Goal: Task Accomplishment & Management: Manage account settings

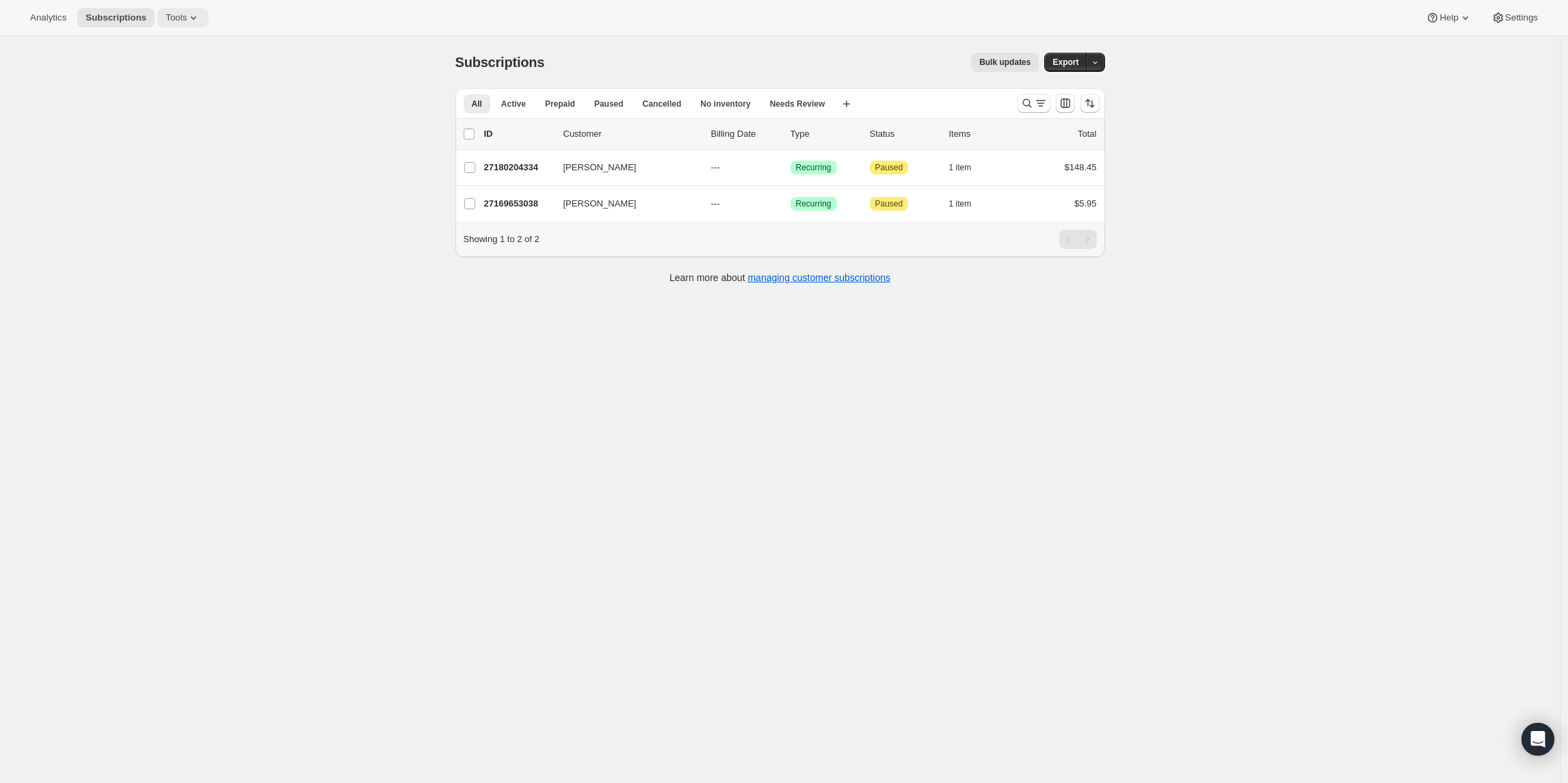
click at [186, 23] on span "Tools" at bounding box center [176, 17] width 21 height 11
click at [174, 87] on span "Bundles" at bounding box center [193, 93] width 121 height 14
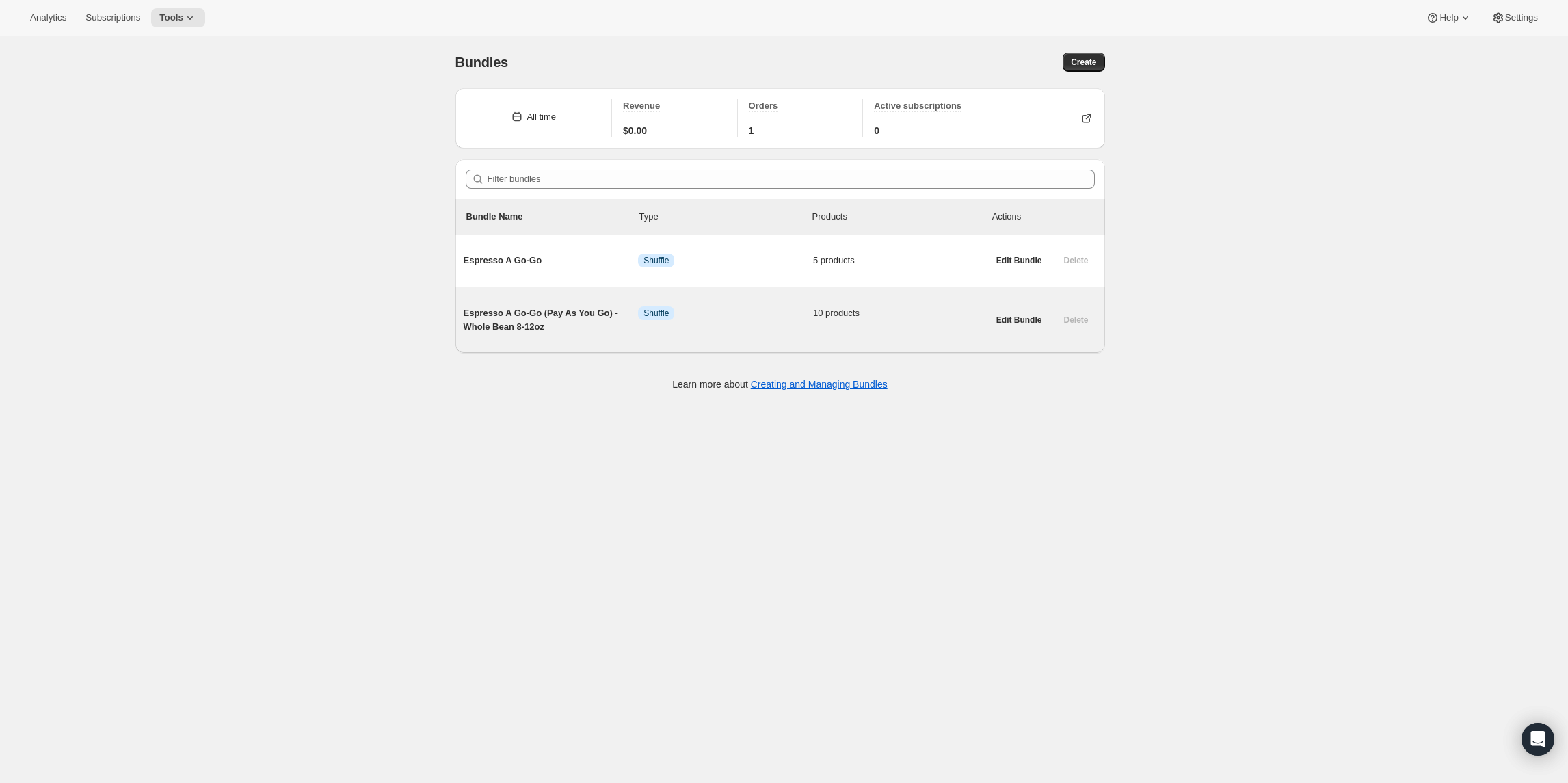
click at [527, 317] on span "Espresso A Go-Go (Pay As You Go) - Whole Bean 8-12oz" at bounding box center [551, 320] width 175 height 27
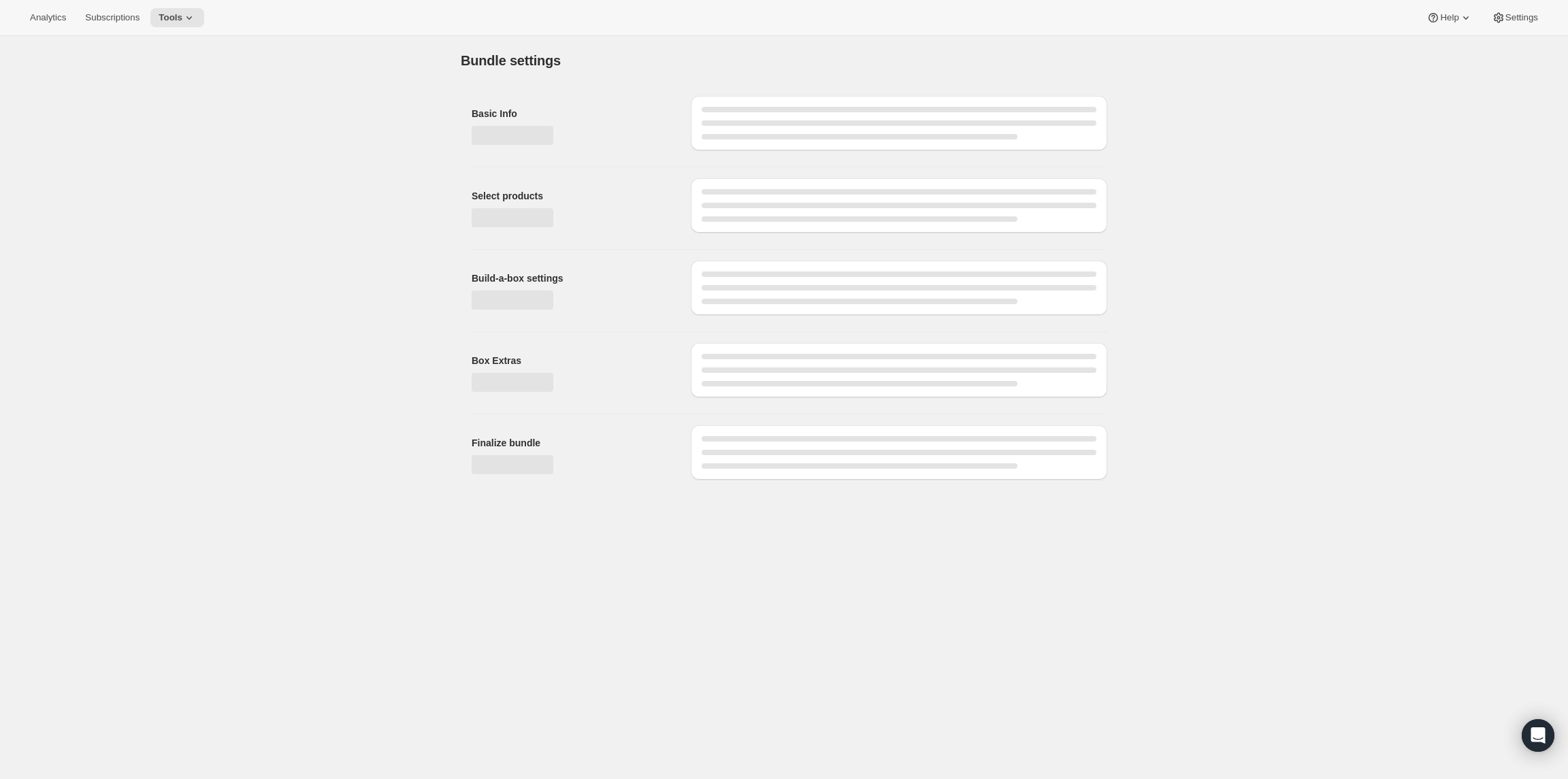
type input "Espresso A Go-Go (Pay As You Go) - Whole Bean 8-12oz"
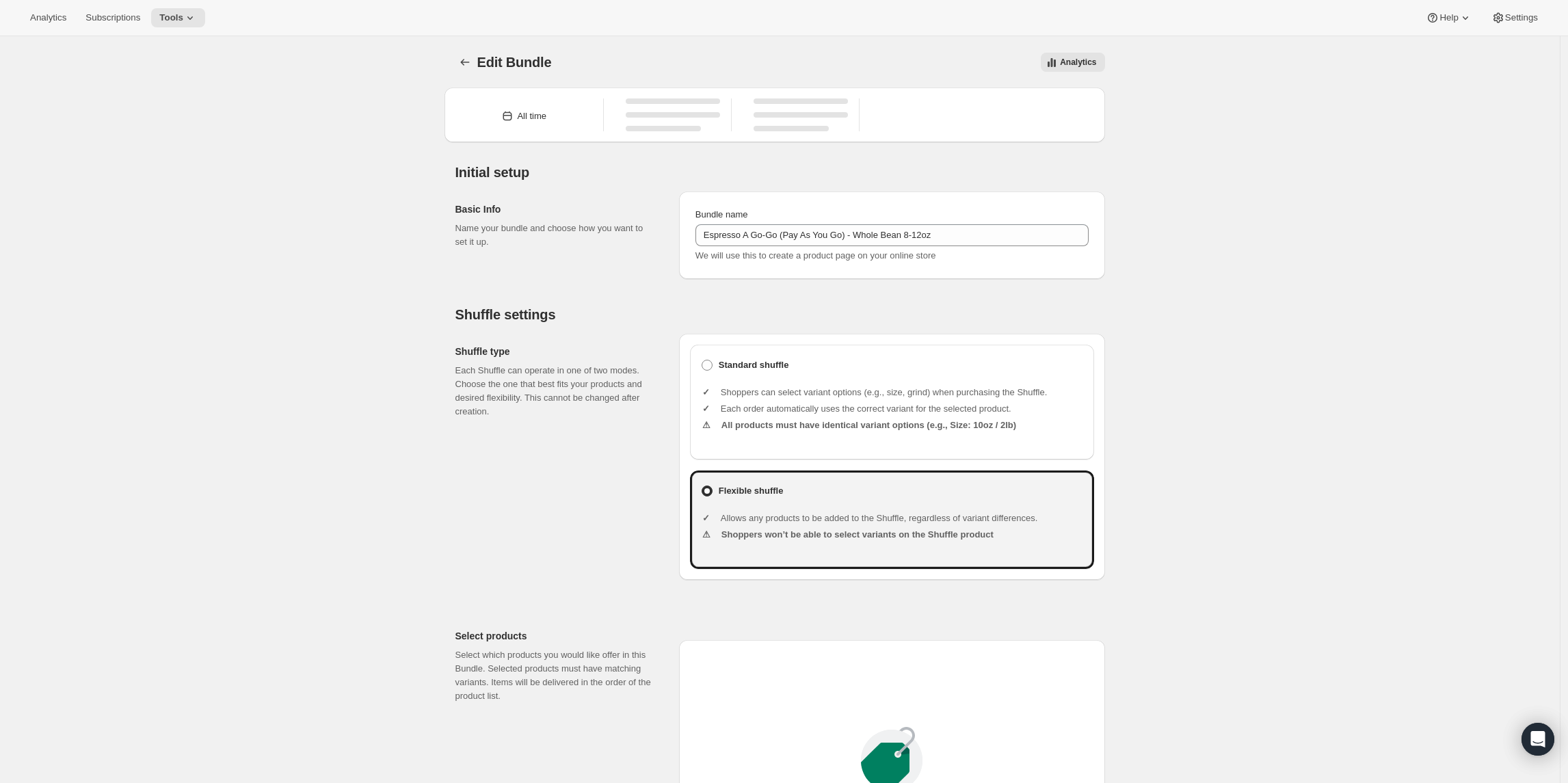
type input "20.99"
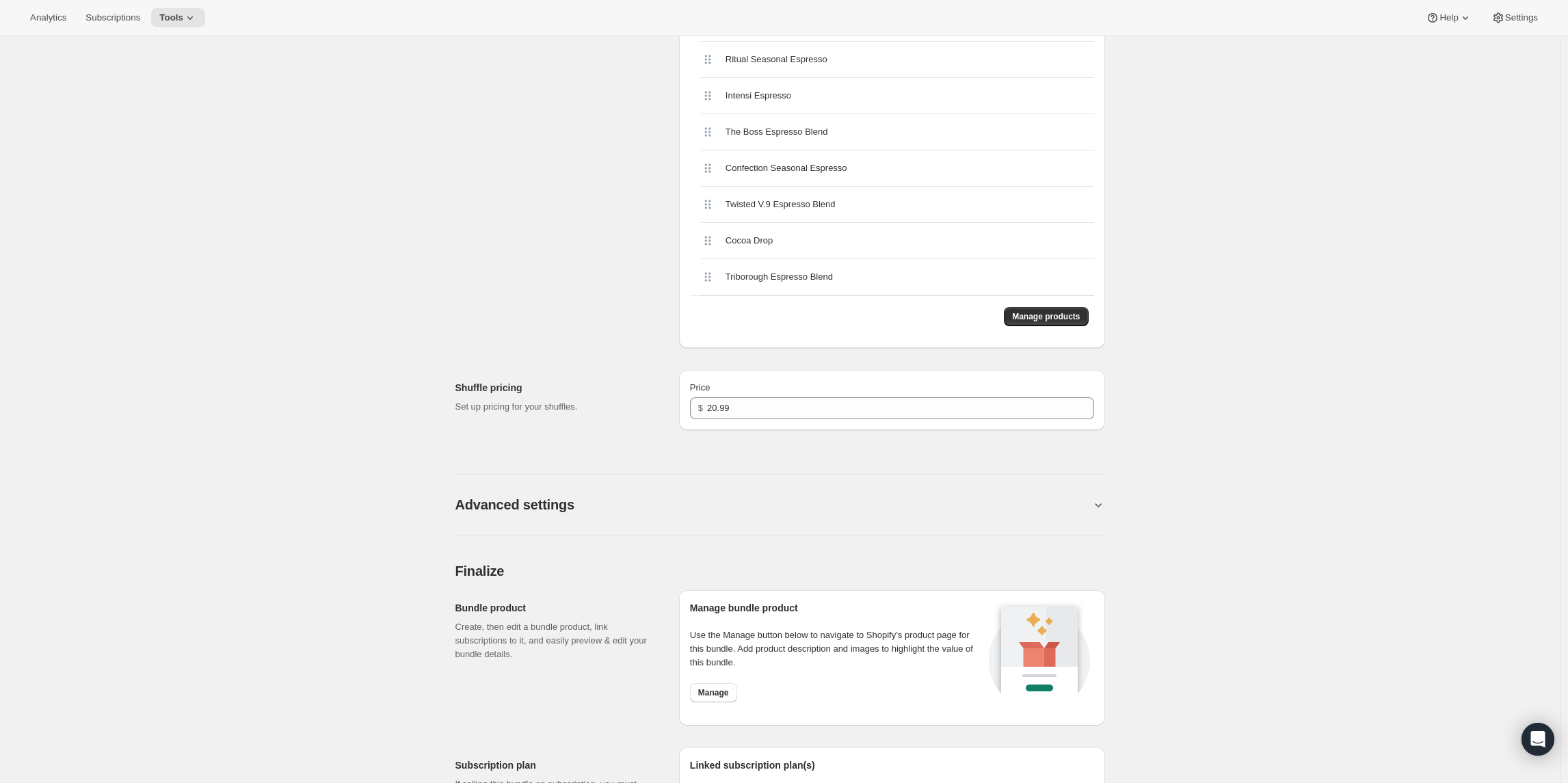
scroll to position [627, 0]
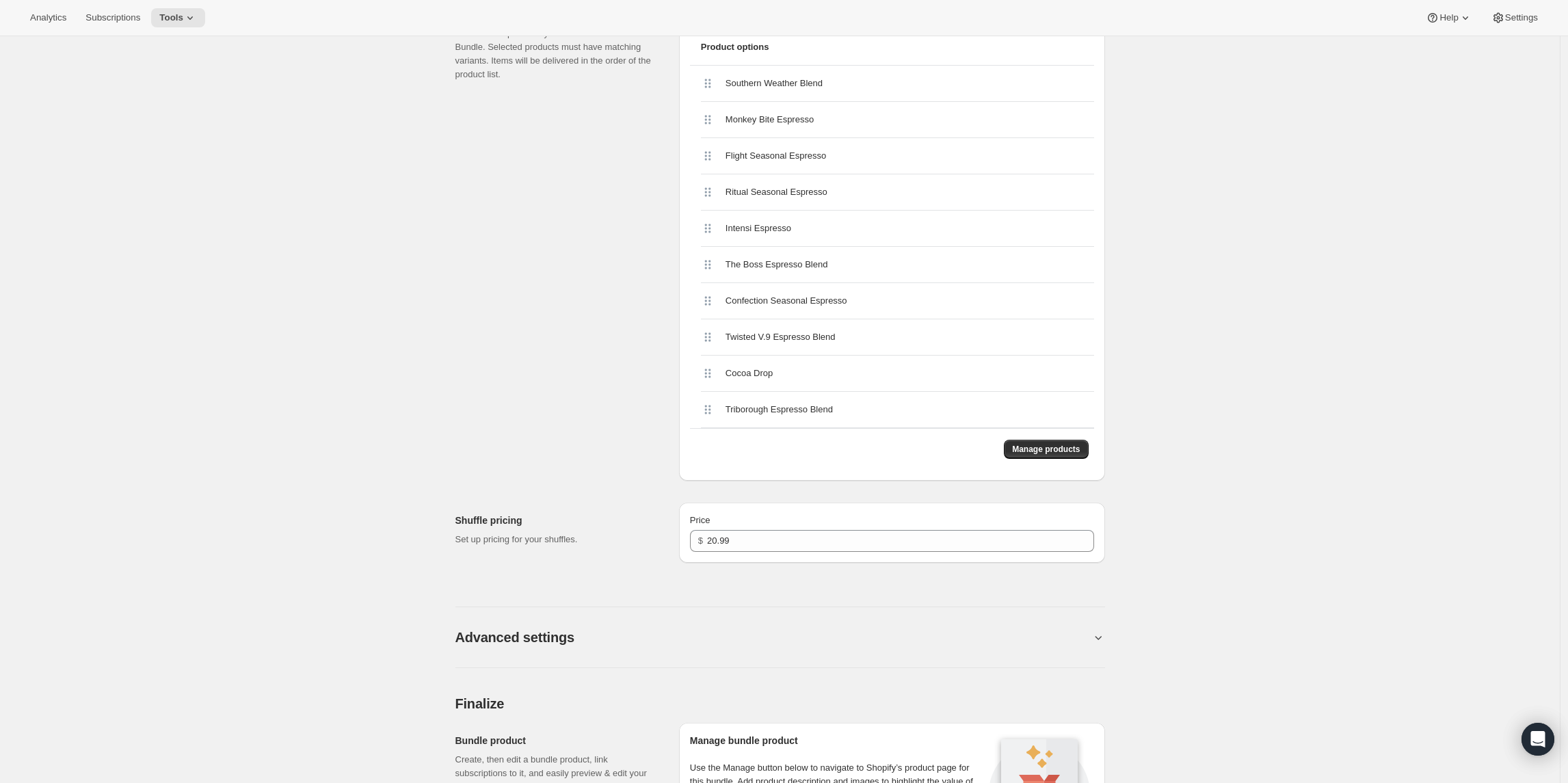
click at [752, 89] on span "Southern Weather Blend" at bounding box center [774, 83] width 97 height 14
click at [1026, 446] on span "Manage products" at bounding box center [1046, 449] width 68 height 11
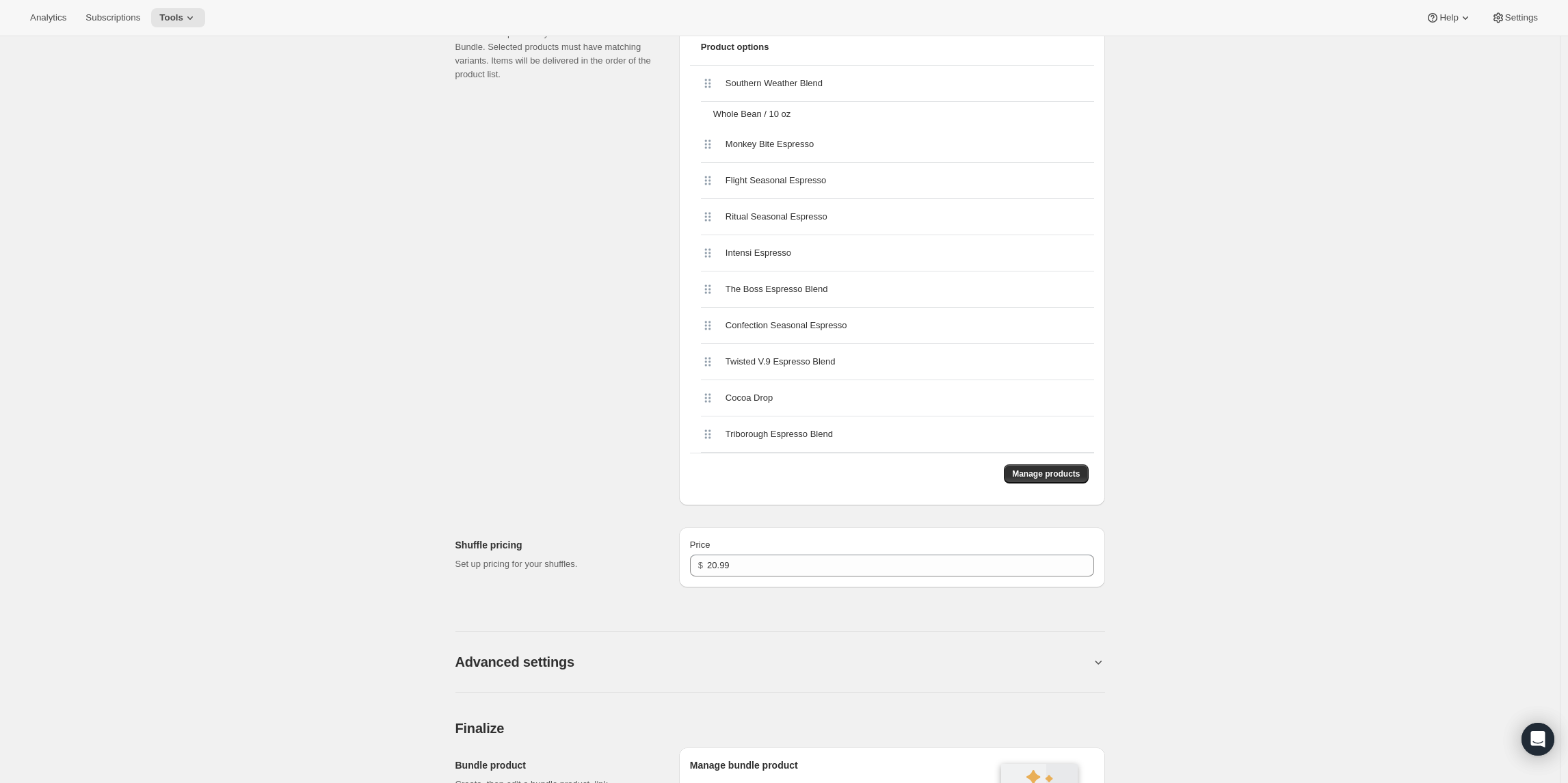
click at [811, 140] on span "Monkey Bite Espresso" at bounding box center [769, 144] width 88 height 14
click at [1023, 467] on button "Manage products" at bounding box center [1046, 473] width 84 height 19
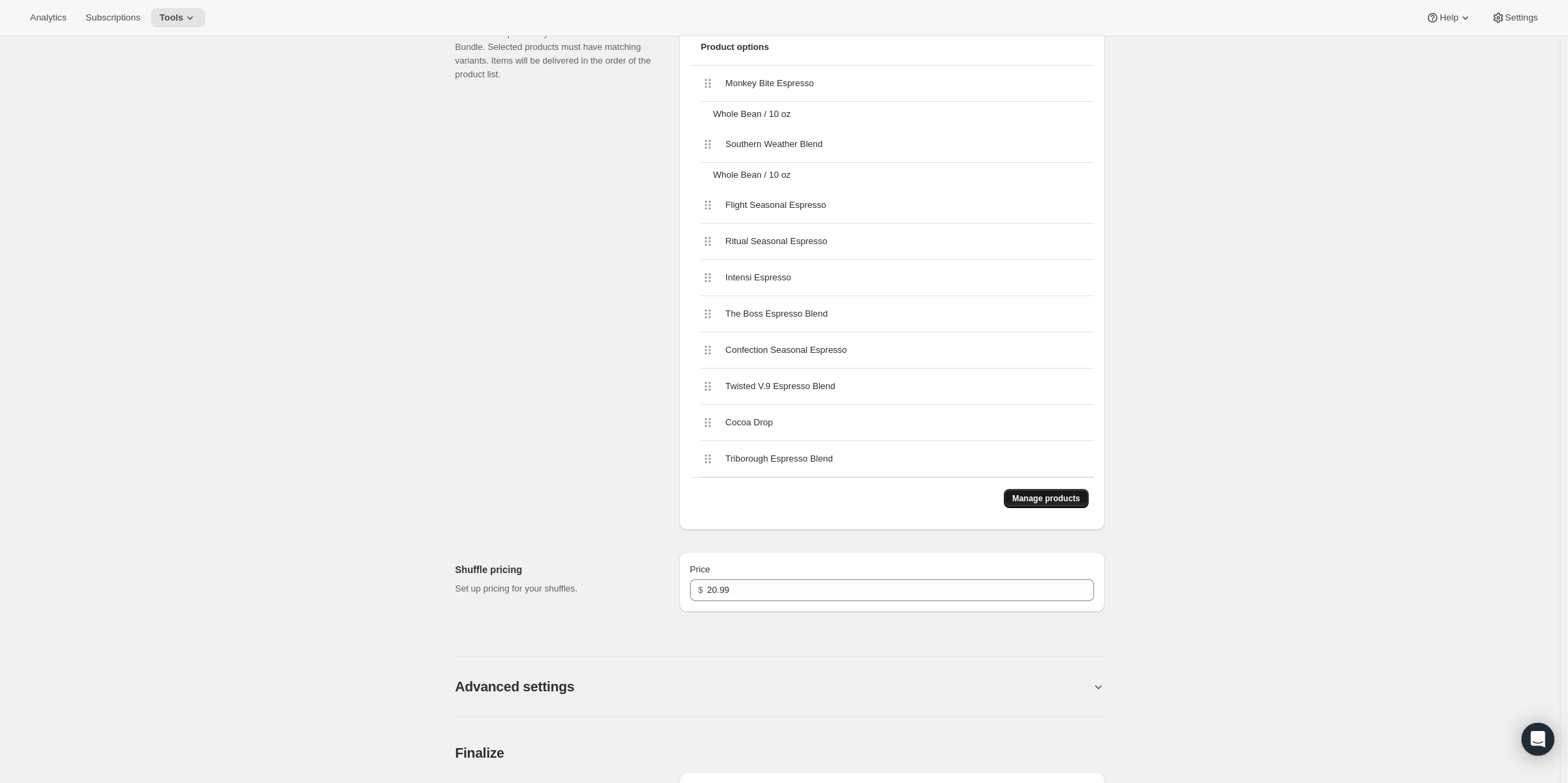
click at [1056, 497] on span "Manage products" at bounding box center [1046, 498] width 68 height 11
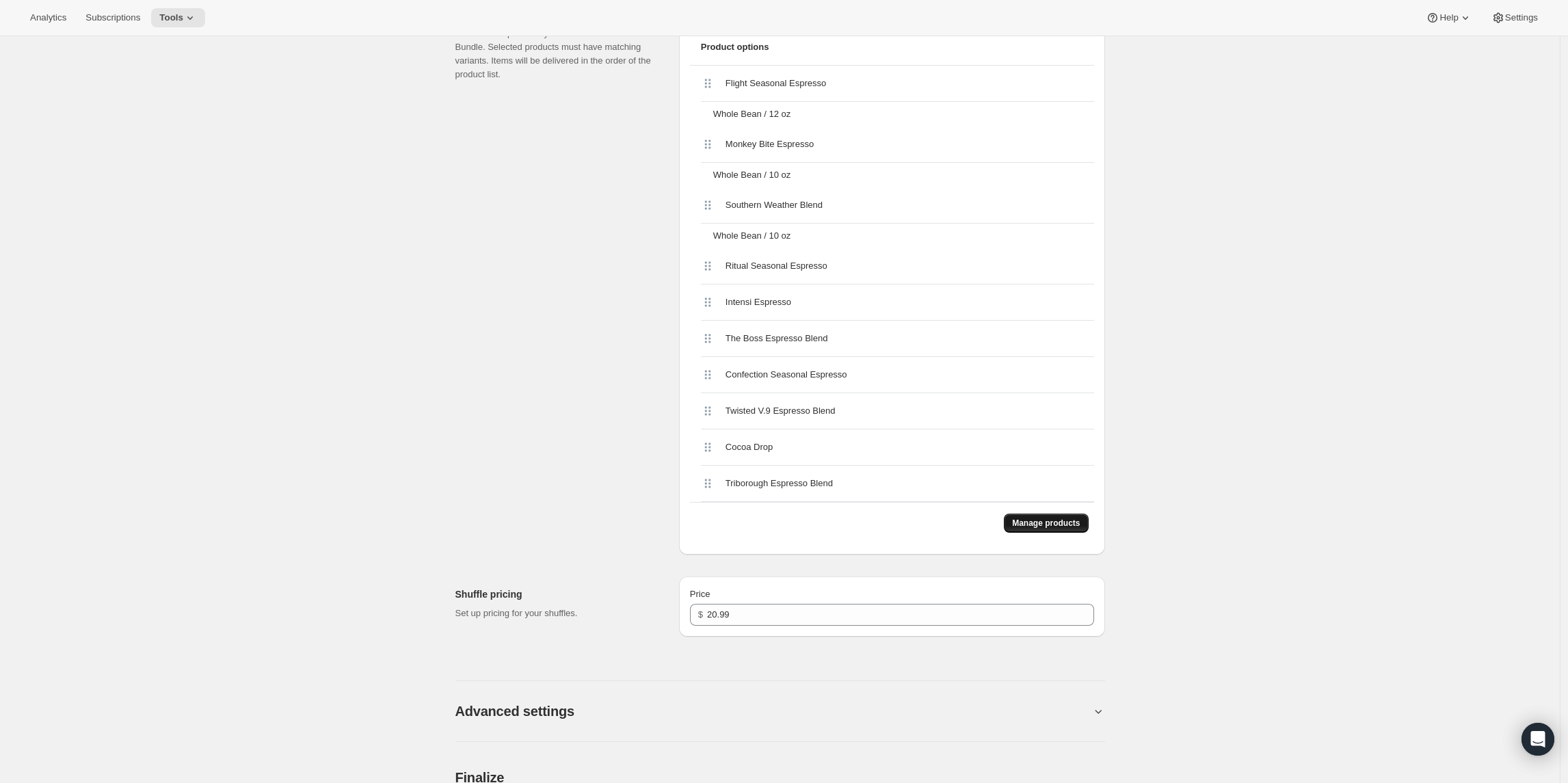
click at [1035, 518] on span "Manage products" at bounding box center [1046, 523] width 68 height 11
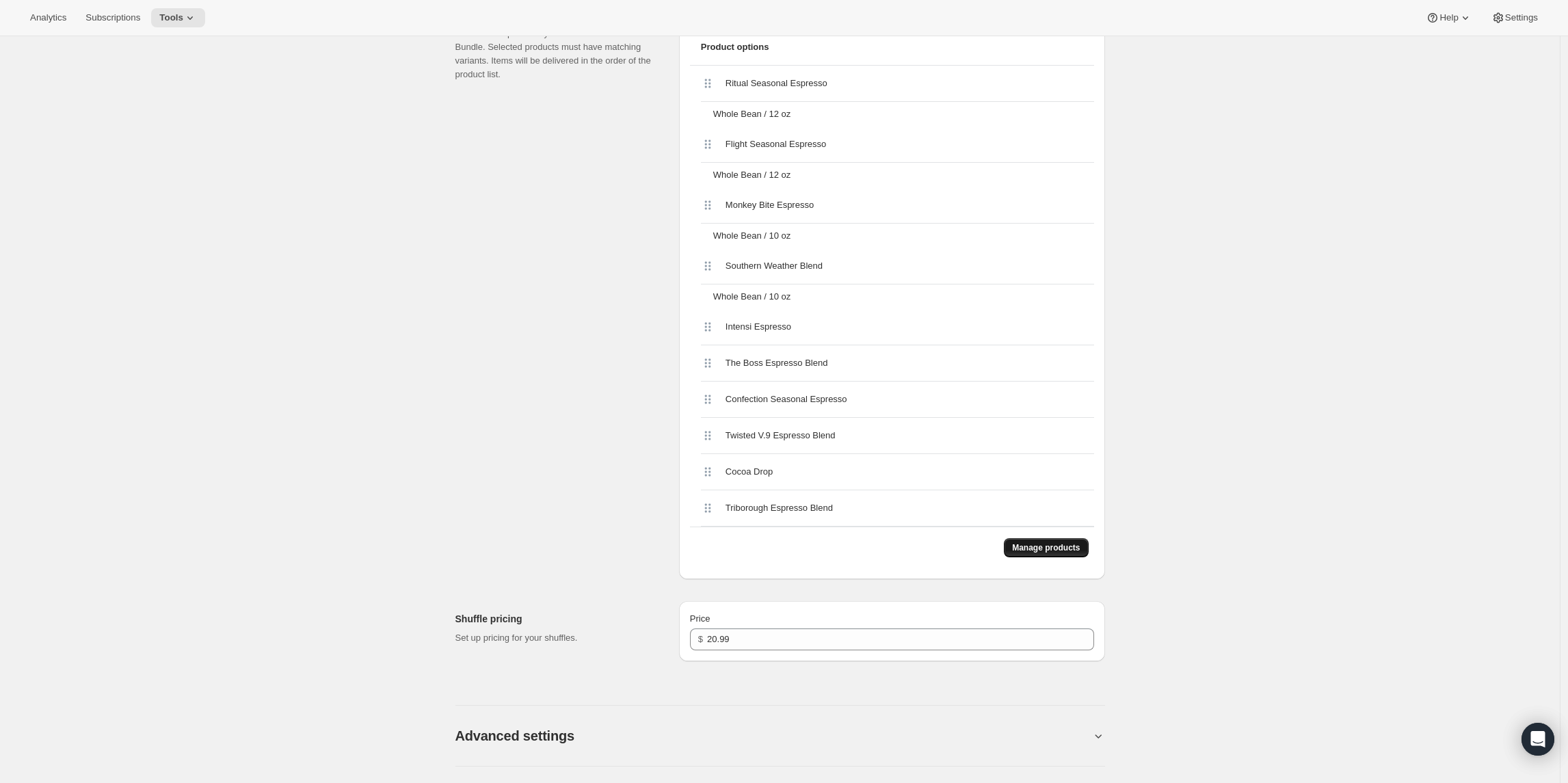
click at [1018, 543] on span "Manage products" at bounding box center [1046, 548] width 68 height 11
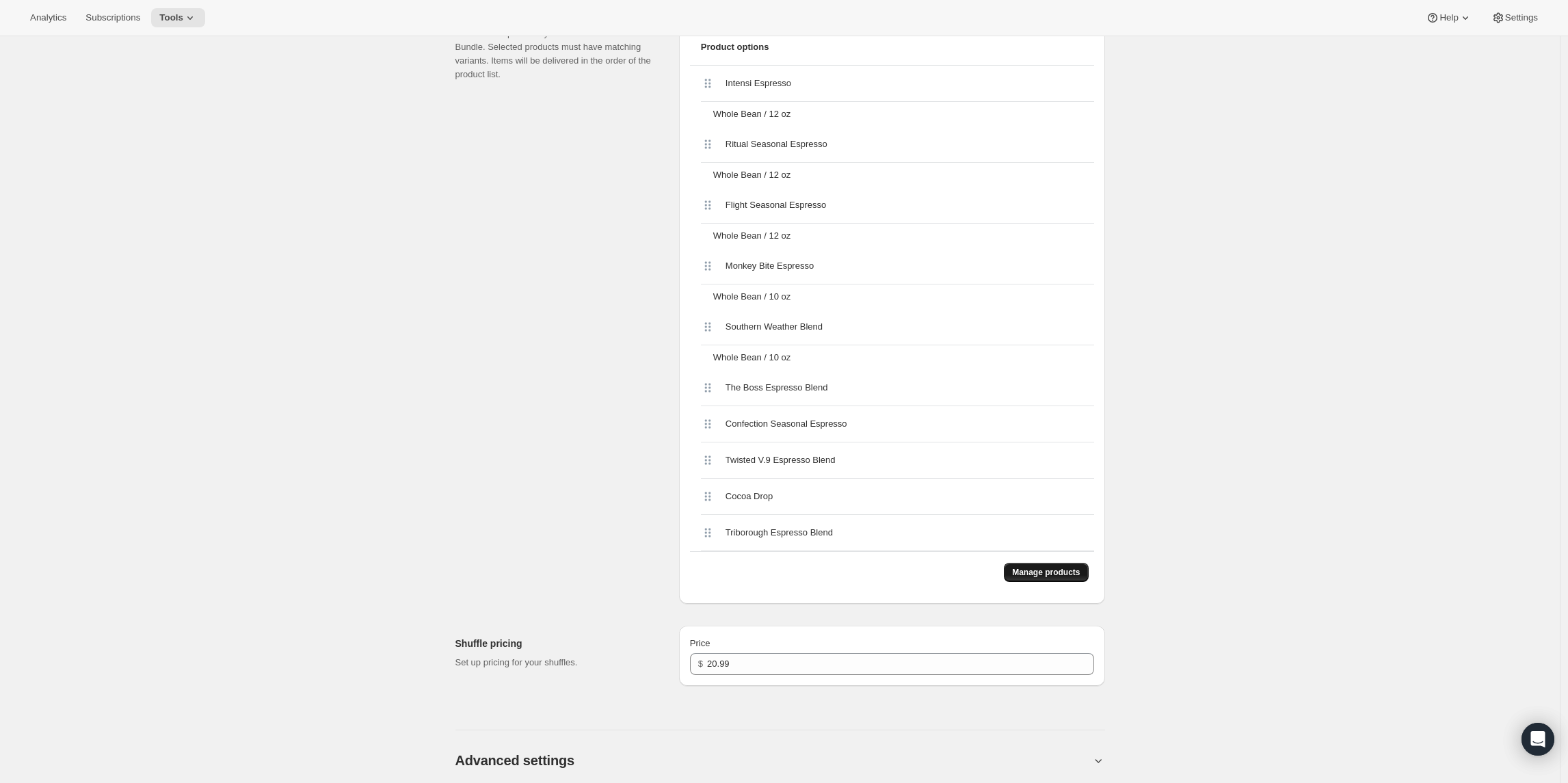
click at [1038, 569] on span "Manage products" at bounding box center [1046, 573] width 68 height 11
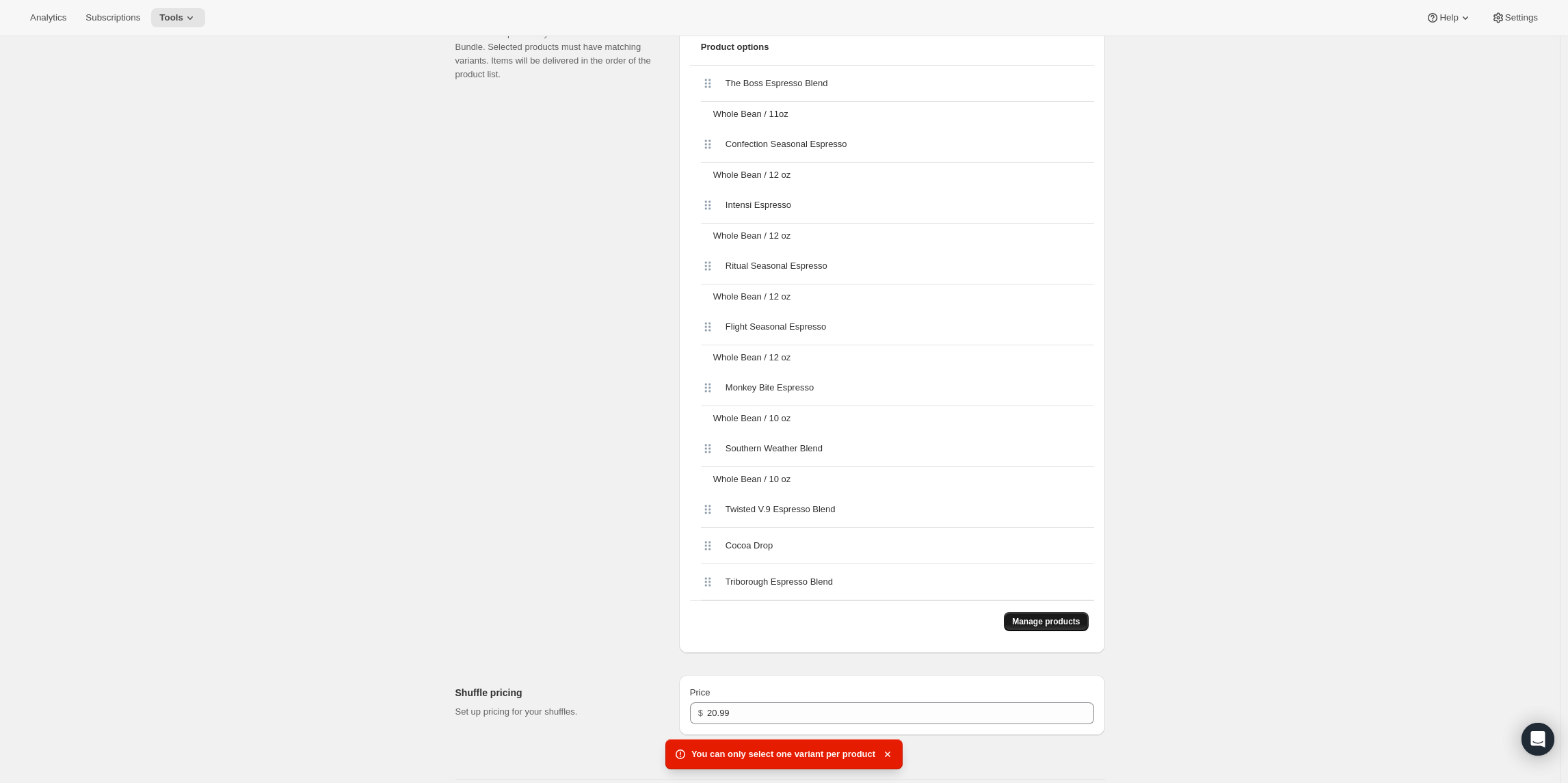
click at [1024, 623] on span "Manage products" at bounding box center [1046, 621] width 68 height 11
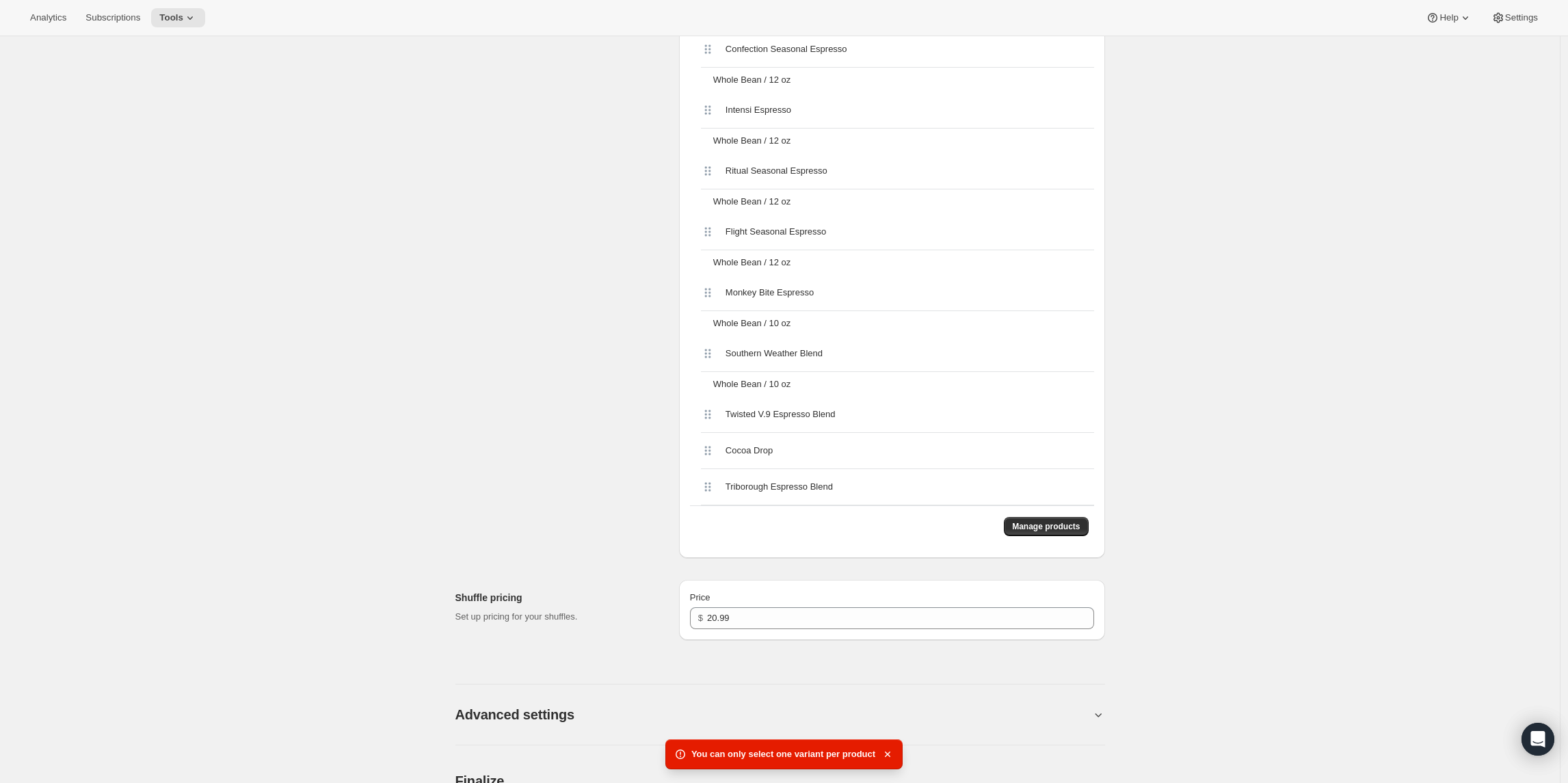
scroll to position [721, 0]
click at [1014, 523] on span "Manage products" at bounding box center [1046, 528] width 68 height 11
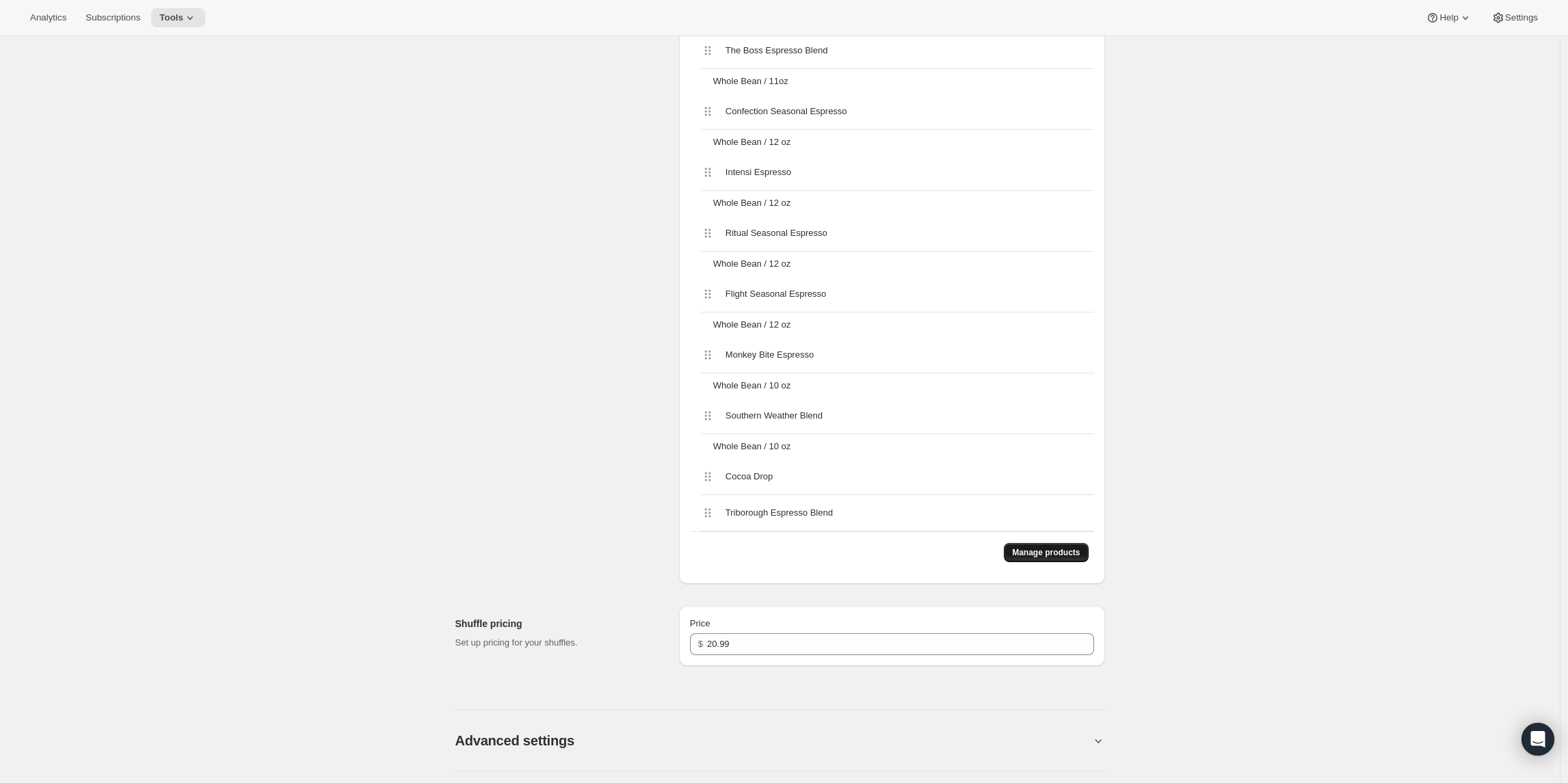
click at [1025, 553] on span "Manage products" at bounding box center [1046, 552] width 68 height 11
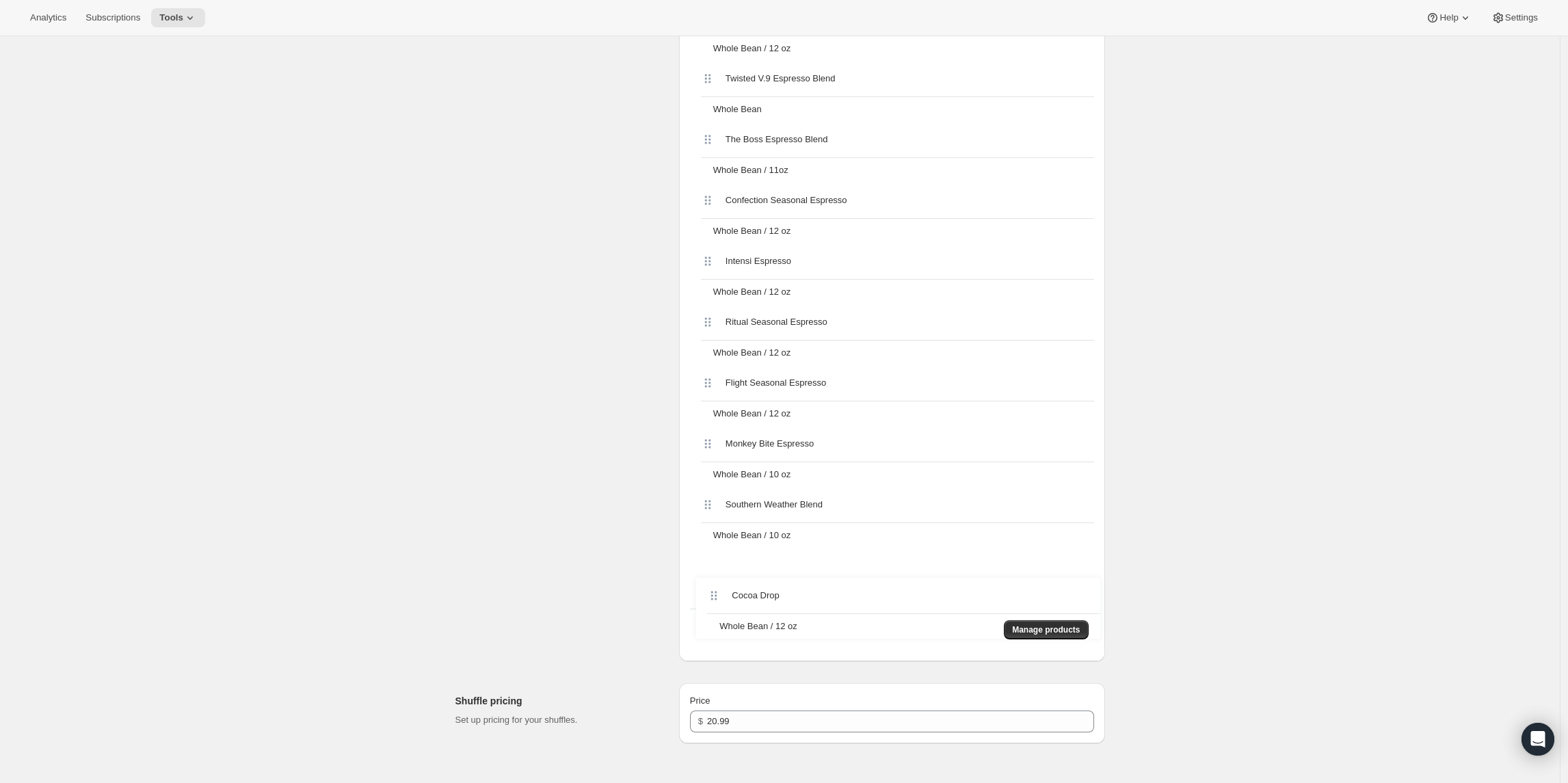
scroll to position [697, 0]
drag, startPoint x: 711, startPoint y: 67, endPoint x: 722, endPoint y: 562, distance: 495.1
click at [724, 562] on div "Cocoa Drop Whole Bean / 12 oz Triborough Espresso Blend Whole Bean / 12 oz Twis…" at bounding box center [893, 301] width 404 height 609
drag, startPoint x: 712, startPoint y: 70, endPoint x: 706, endPoint y: 514, distance: 444.0
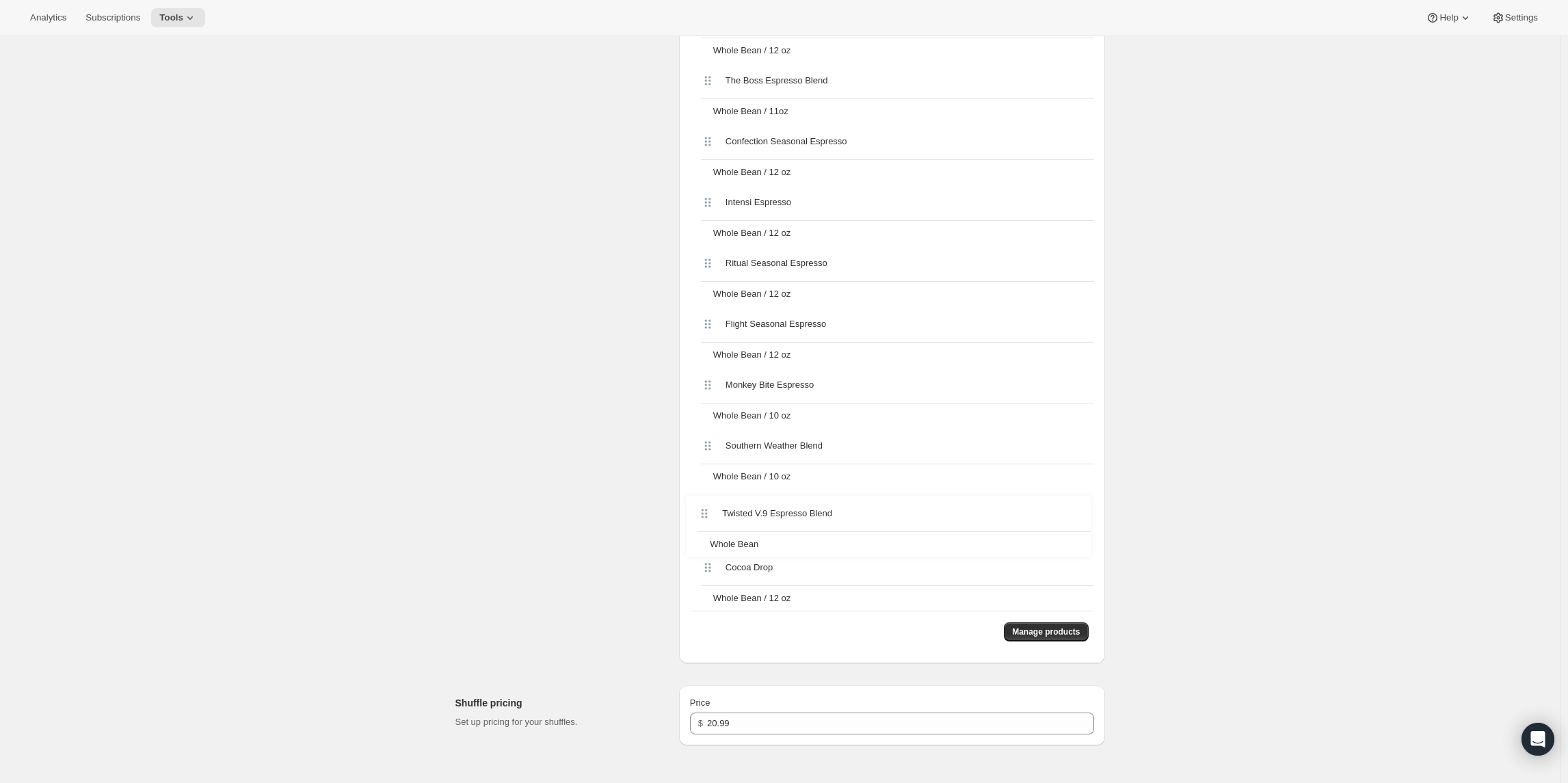
click at [706, 514] on div "Triborough Espresso Blend Whole Bean / 12 oz Twisted V.9 Espresso Blend Whole B…" at bounding box center [893, 307] width 404 height 609
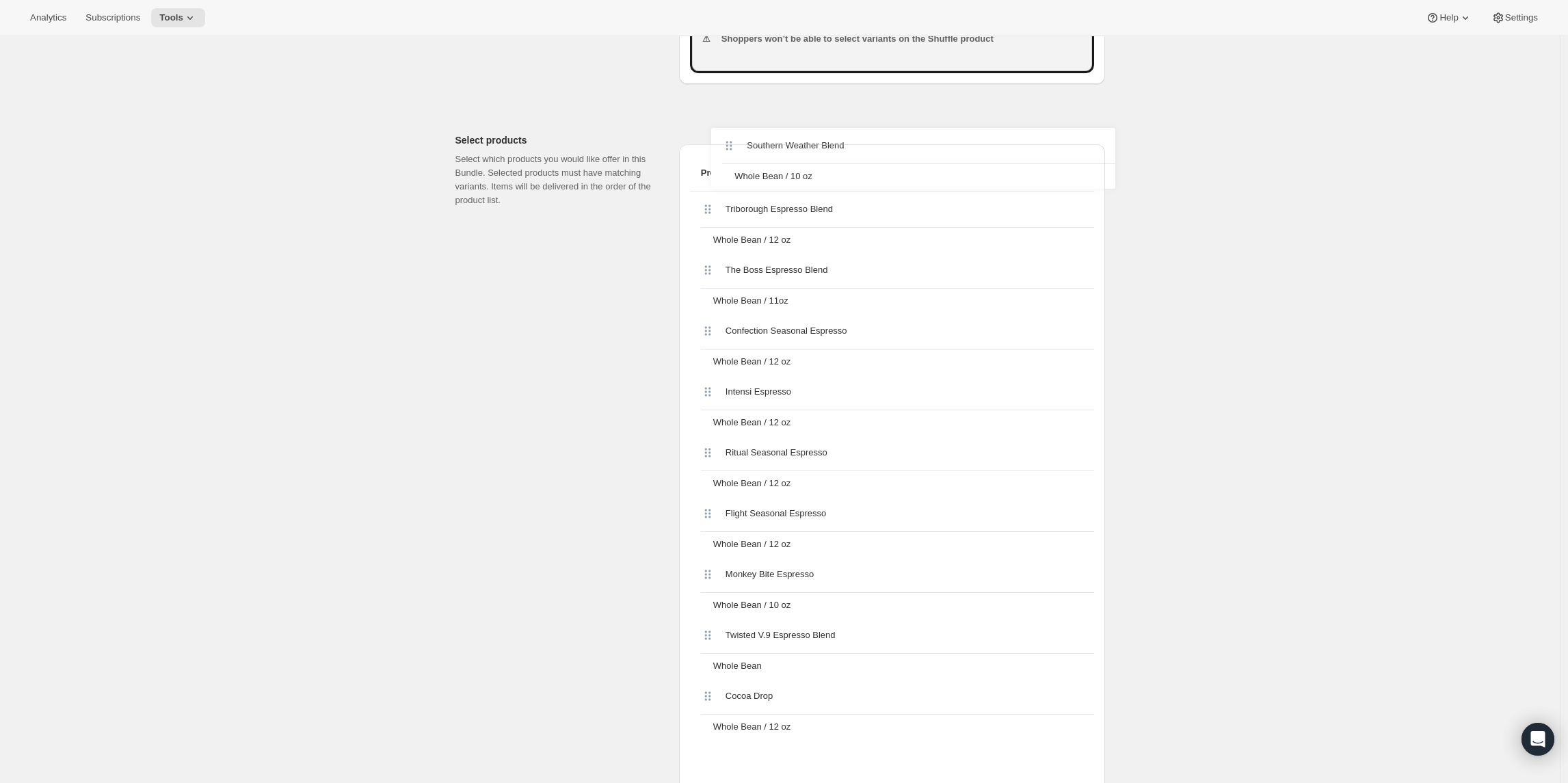
scroll to position [498, 0]
drag, startPoint x: 710, startPoint y: 446, endPoint x: 711, endPoint y: 207, distance: 239.0
click at [711, 207] on div "Triborough Espresso Blend Whole Bean / 12 oz The Boss Espresso Blend Whole Bean…" at bounding box center [893, 499] width 404 height 609
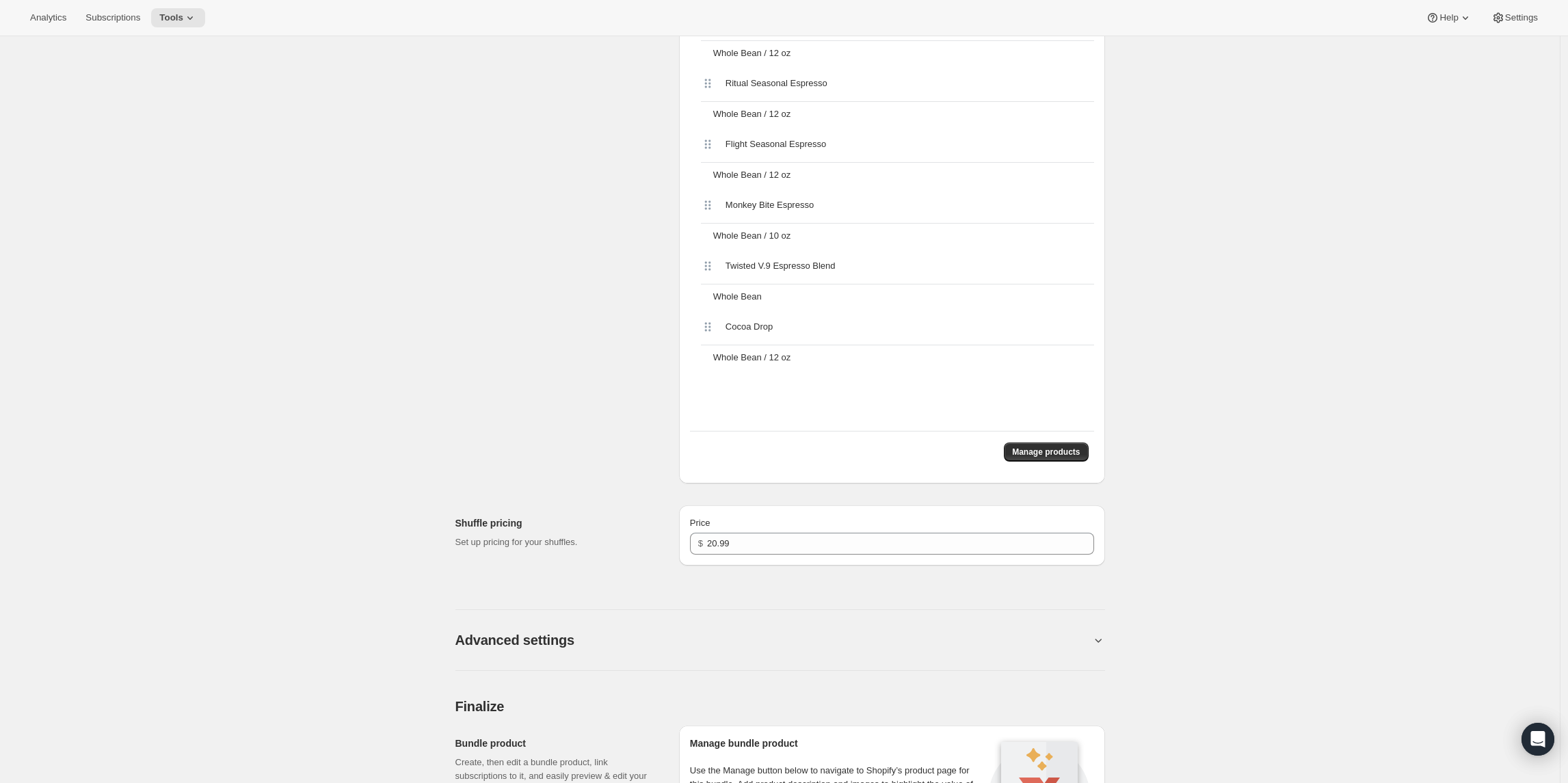
scroll to position [919, 0]
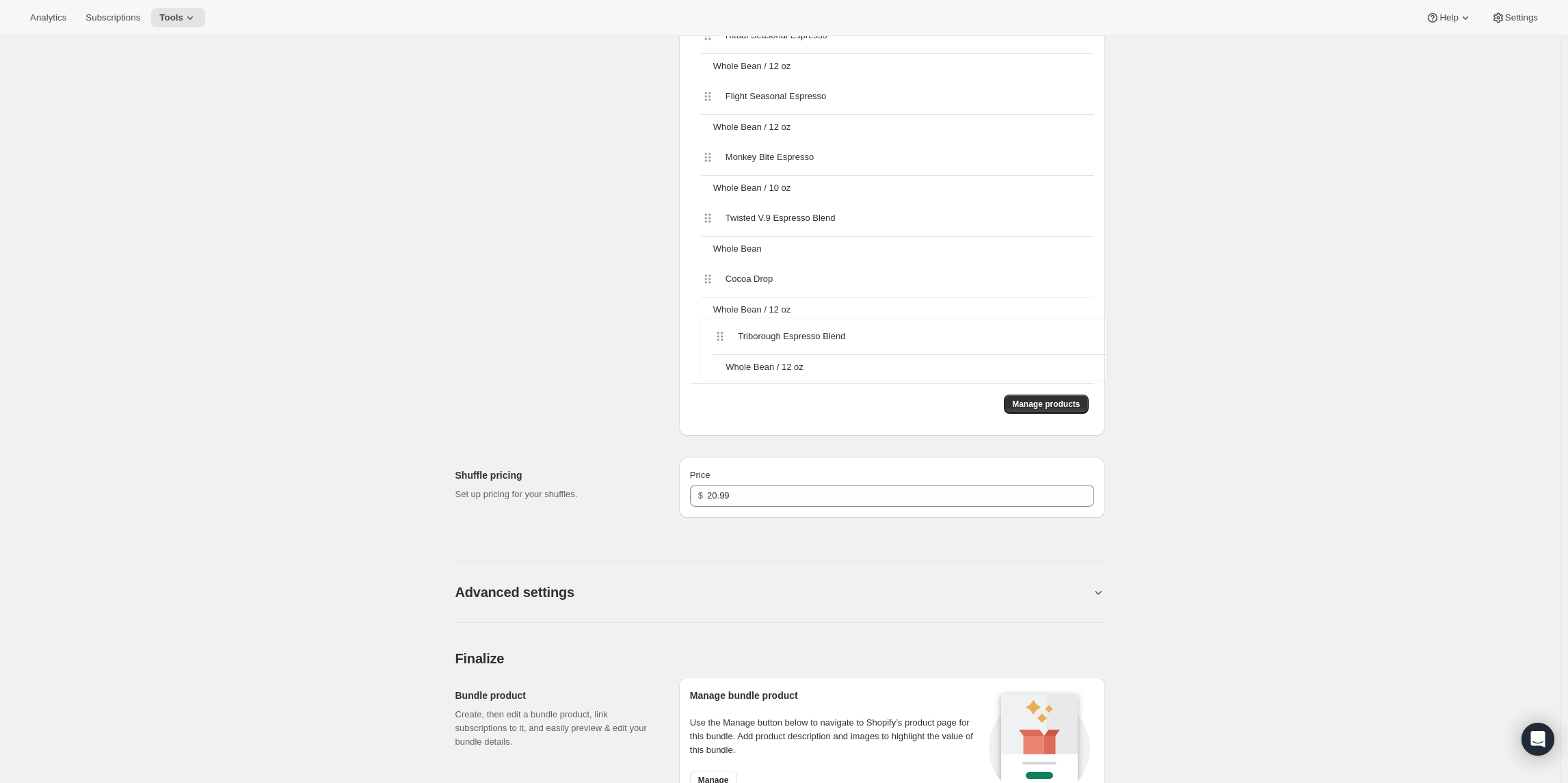
drag, startPoint x: 708, startPoint y: 271, endPoint x: 720, endPoint y: 337, distance: 67.1
click at [720, 337] on div "Southern Weather Blend Whole Bean / 10 oz Triborough Espresso Blend Whole Bean …" at bounding box center [893, 79] width 404 height 609
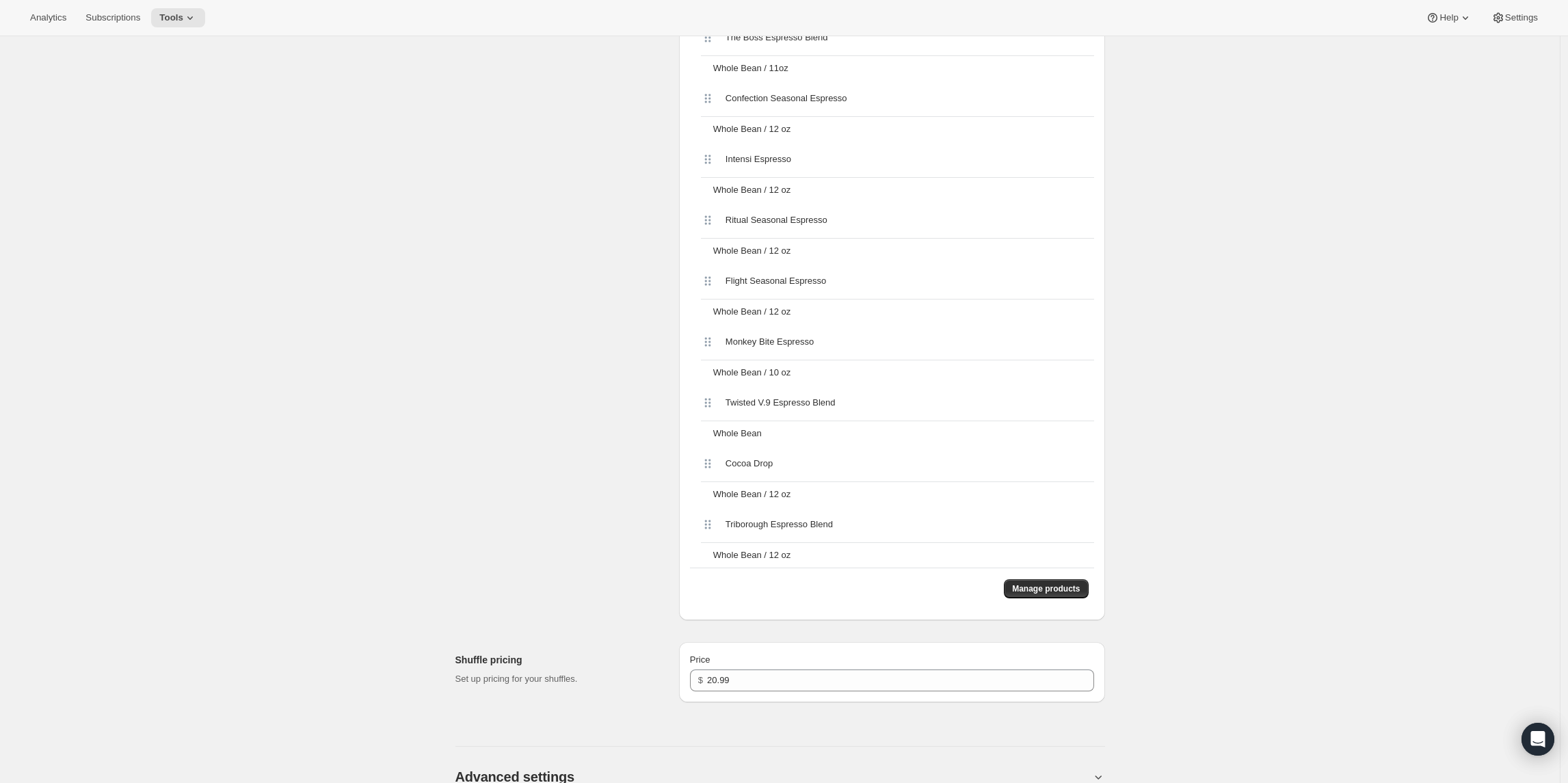
scroll to position [664, 0]
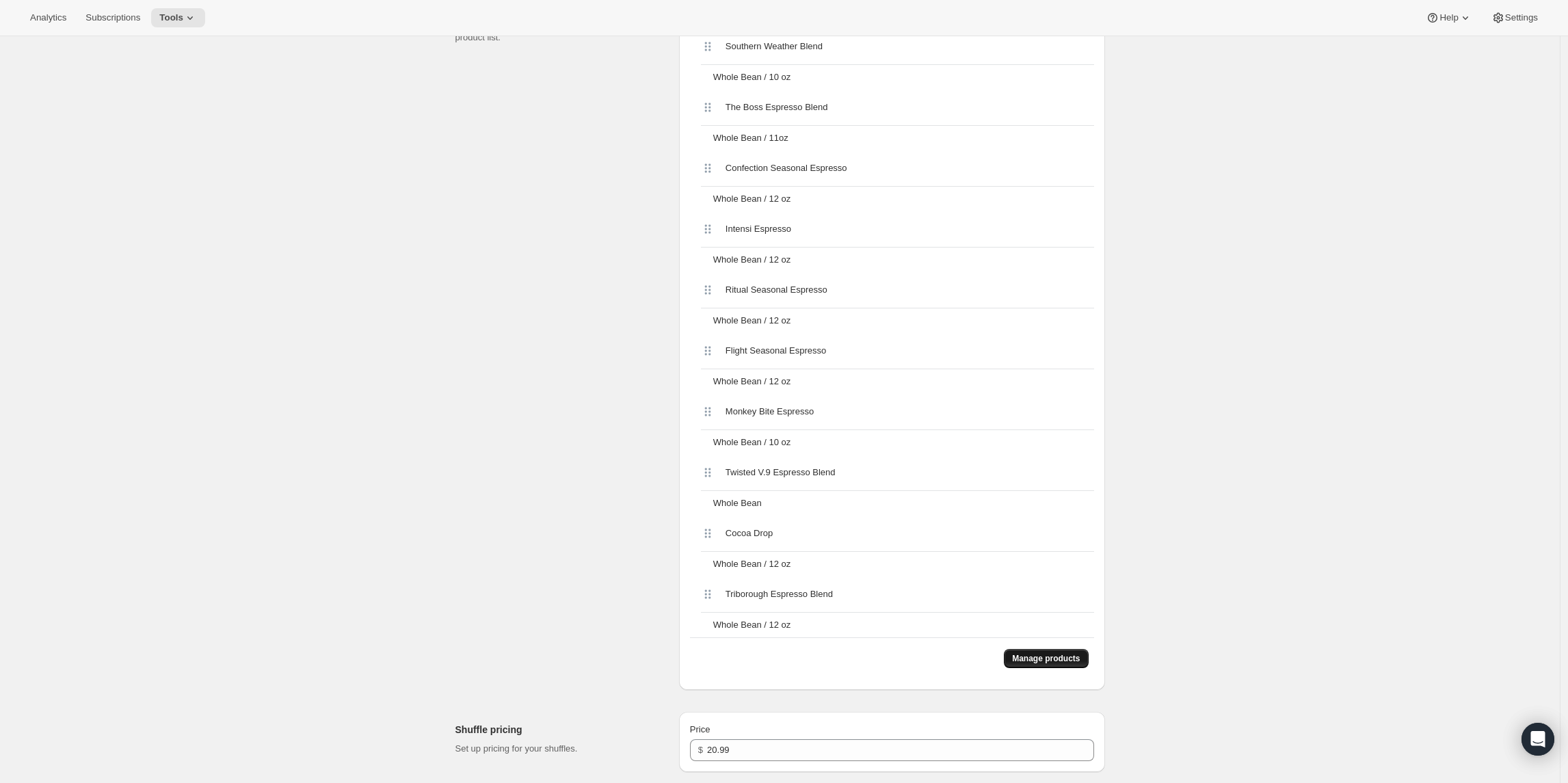
click at [1025, 661] on span "Manage products" at bounding box center [1046, 658] width 68 height 11
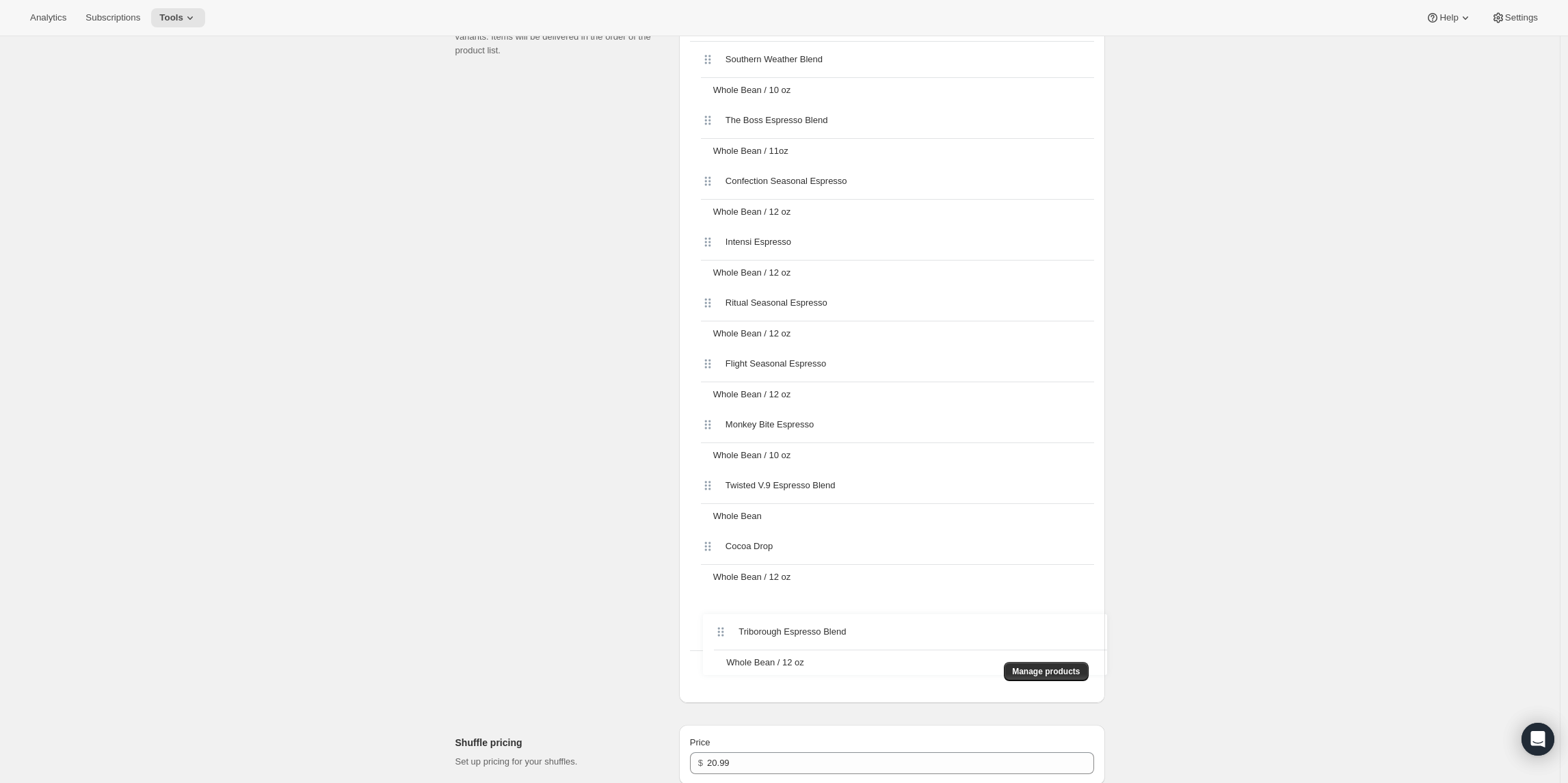
scroll to position [663, 0]
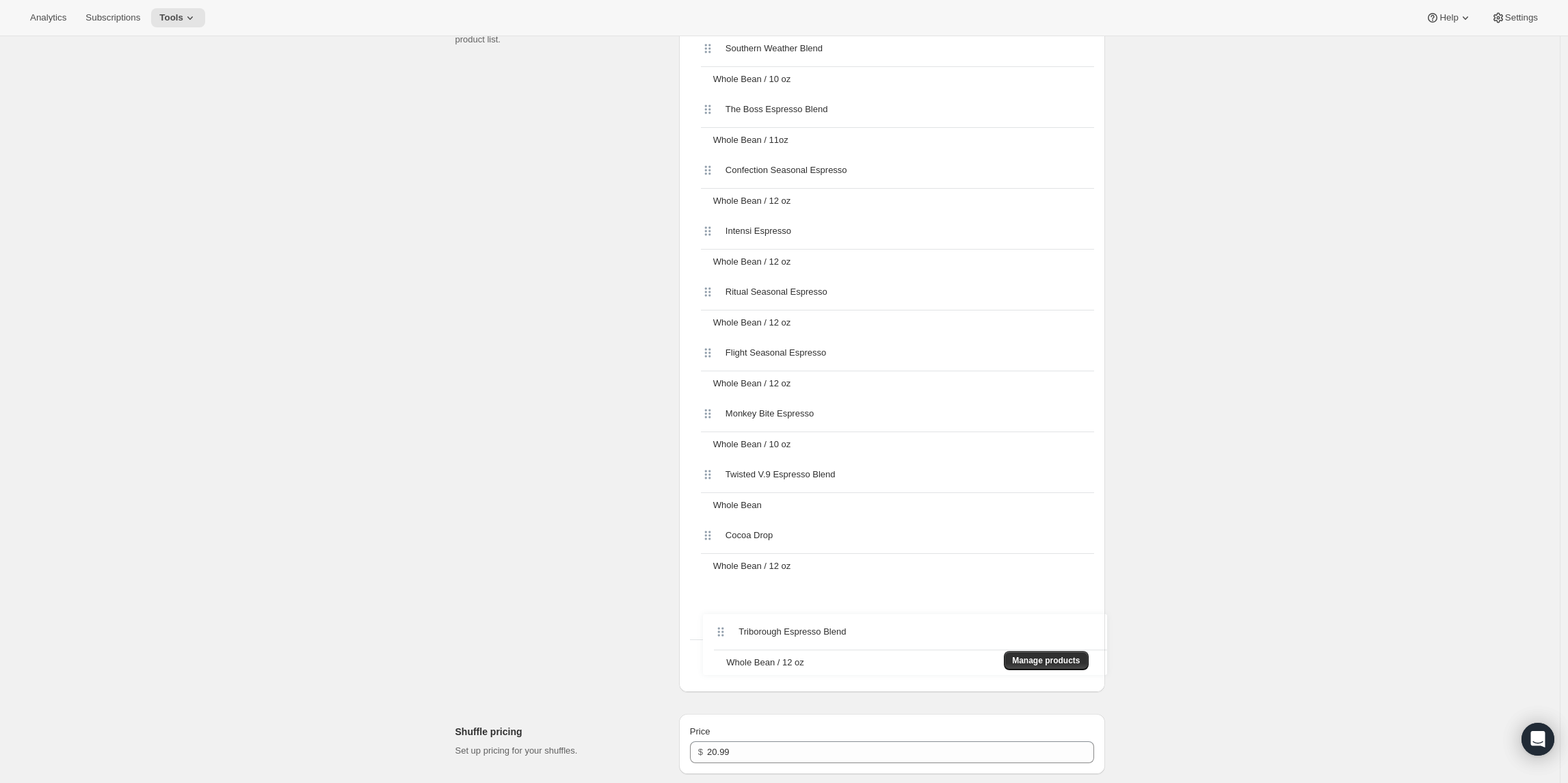
drag, startPoint x: 709, startPoint y: 83, endPoint x: 719, endPoint y: 627, distance: 544.1
click at [720, 630] on div "Triborough Espresso Blend Whole Bean / 12 oz Southern Weather Blend Whole Bean …" at bounding box center [893, 335] width 404 height 609
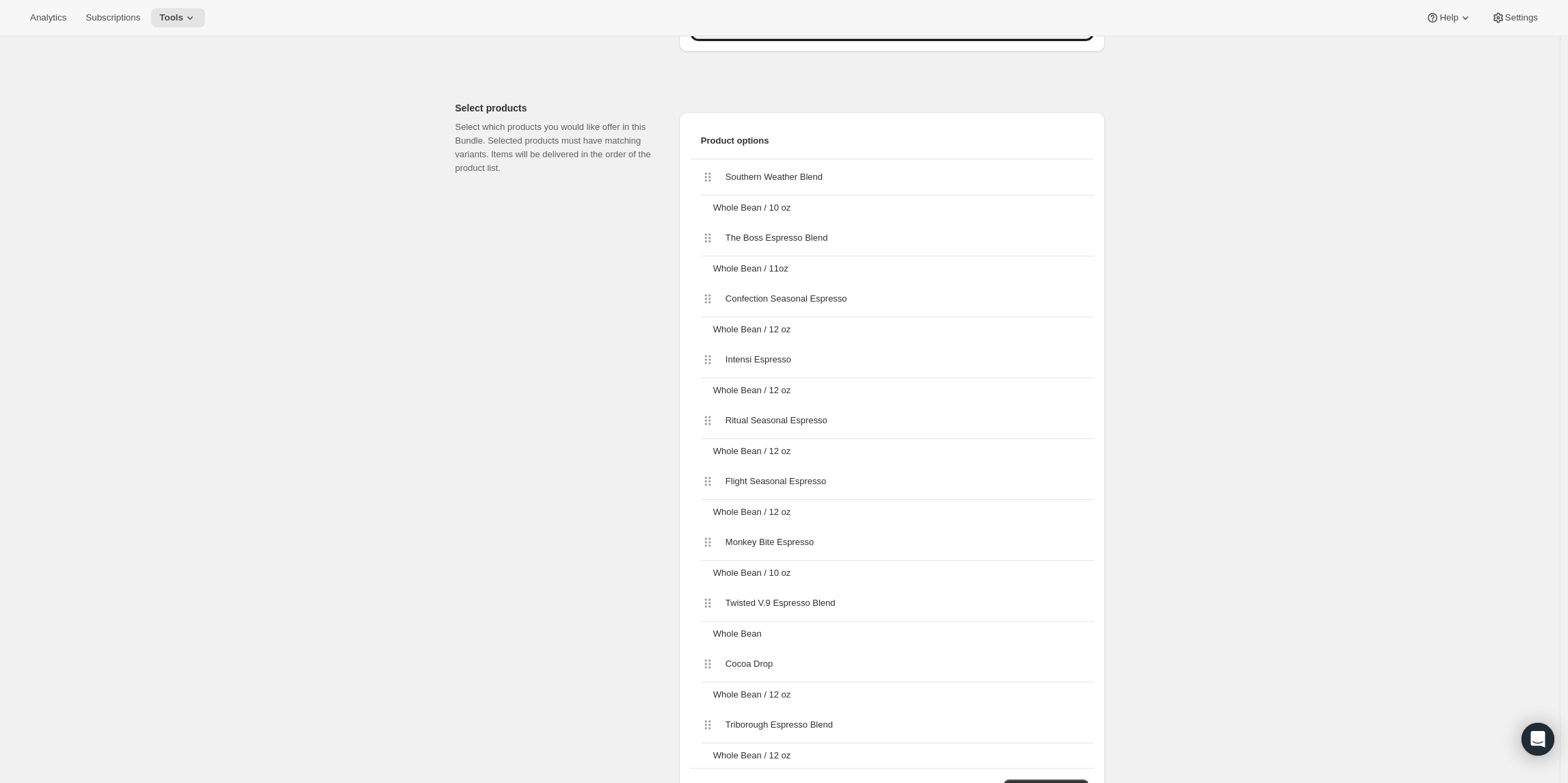
scroll to position [591, 0]
